Goal: Information Seeking & Learning: Learn about a topic

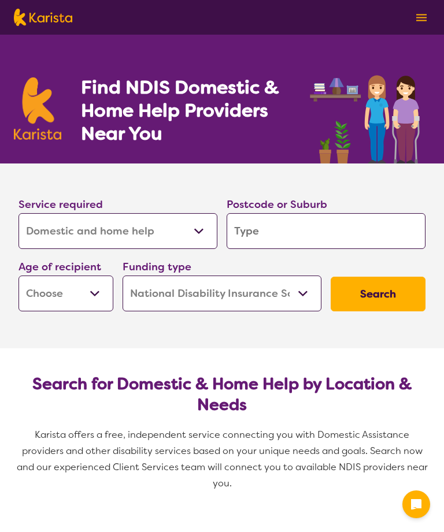
select select "Domestic and home help"
select select "NDIS"
select select "Domestic and home help"
select select "NDIS"
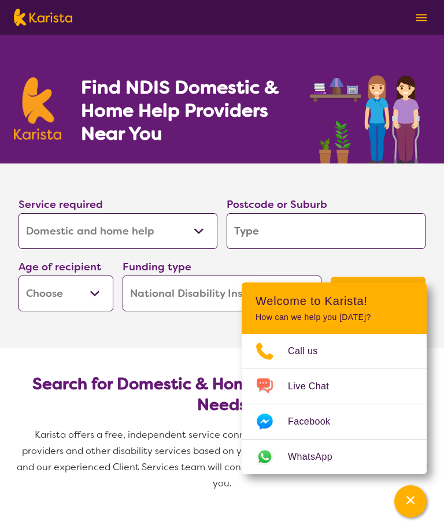
click at [326, 241] on input "search" at bounding box center [326, 231] width 199 height 36
type input "2"
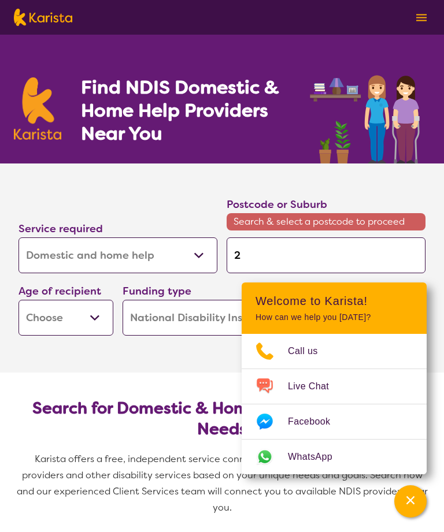
type input "22"
type input "221"
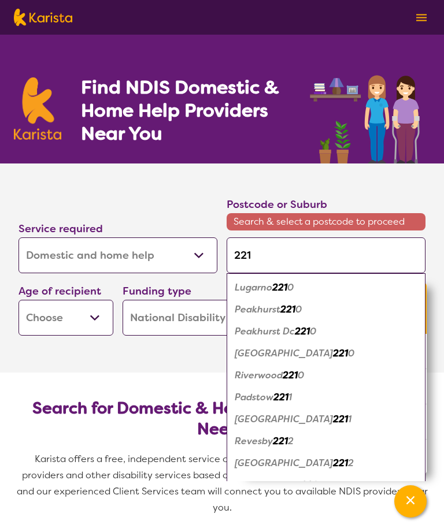
type input "2218"
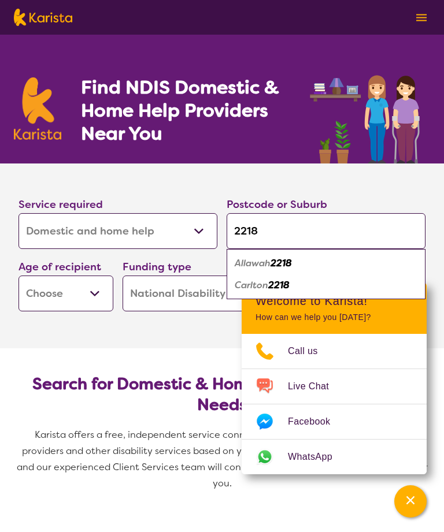
type input "2218"
click at [286, 262] on em "2218" at bounding box center [281, 263] width 21 height 12
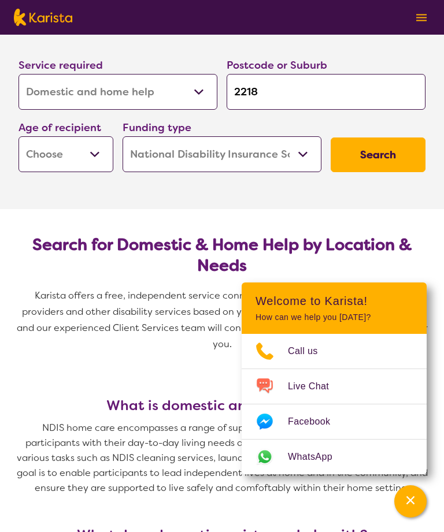
scroll to position [140, 0]
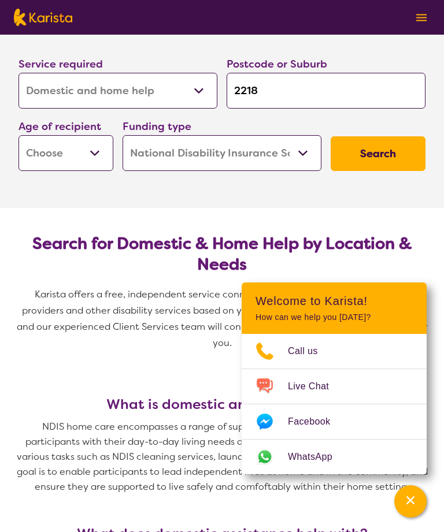
click at [106, 153] on select "Early Childhood - 0 to 9 Child - 10 to 11 Adolescent - 12 to 17 Adult - 18 to 6…" at bounding box center [65, 153] width 95 height 36
select select "AD"
click at [380, 157] on button "Search" at bounding box center [378, 153] width 95 height 35
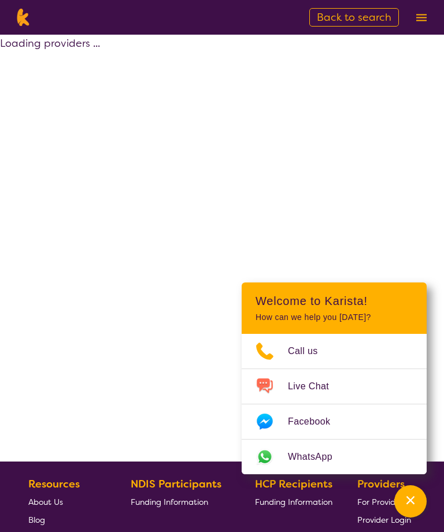
select select "by_score"
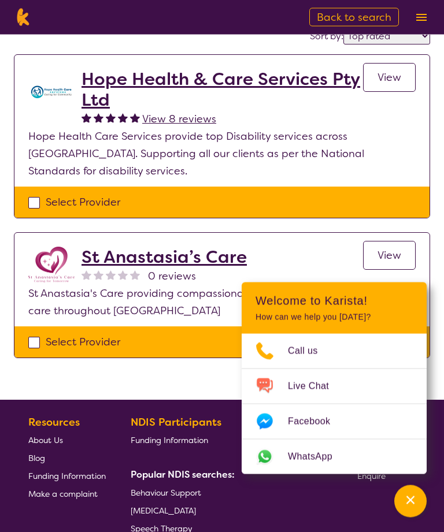
scroll to position [86, 0]
click at [382, 82] on span "View" at bounding box center [389, 78] width 24 height 14
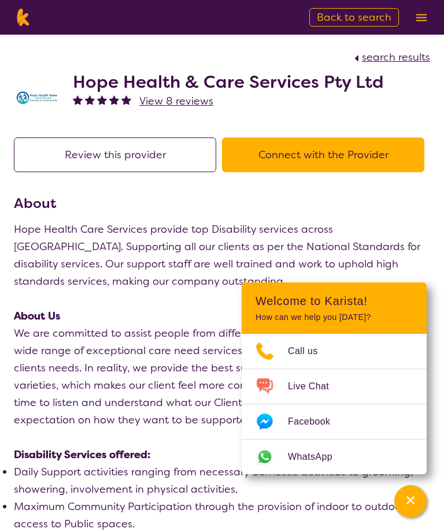
select select "by_score"
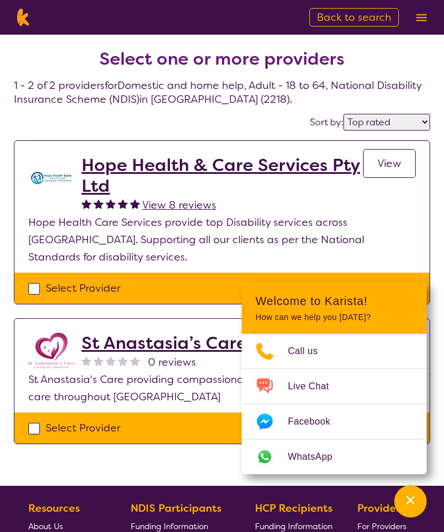
scroll to position [123, 0]
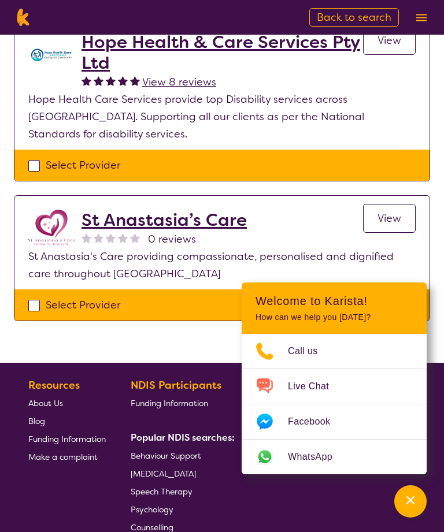
click at [388, 212] on span "View" at bounding box center [389, 219] width 24 height 14
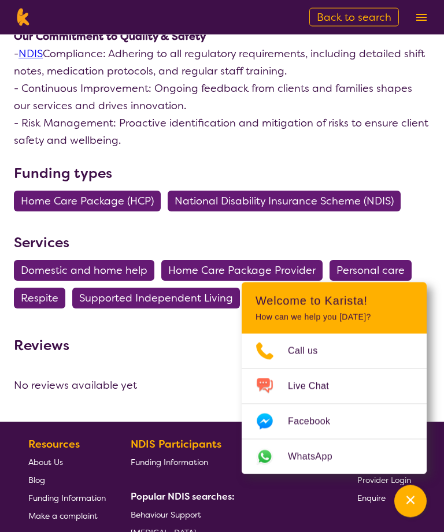
scroll to position [2684, 0]
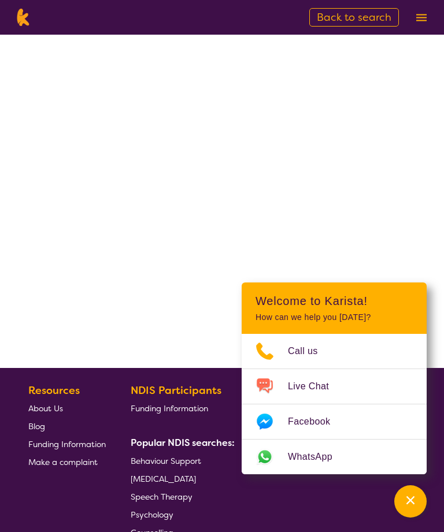
select select "by_score"
